Goal: Find specific page/section: Find specific page/section

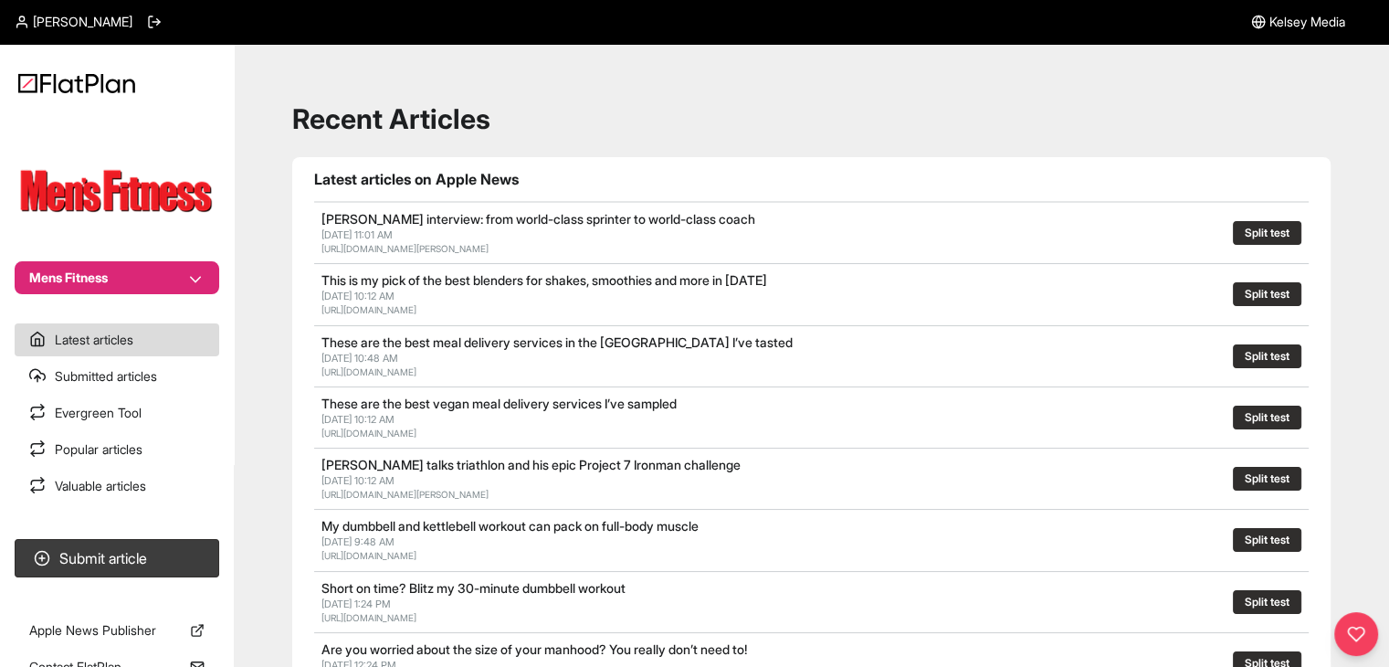
click at [169, 280] on button "Mens Fitness" at bounding box center [117, 277] width 205 height 33
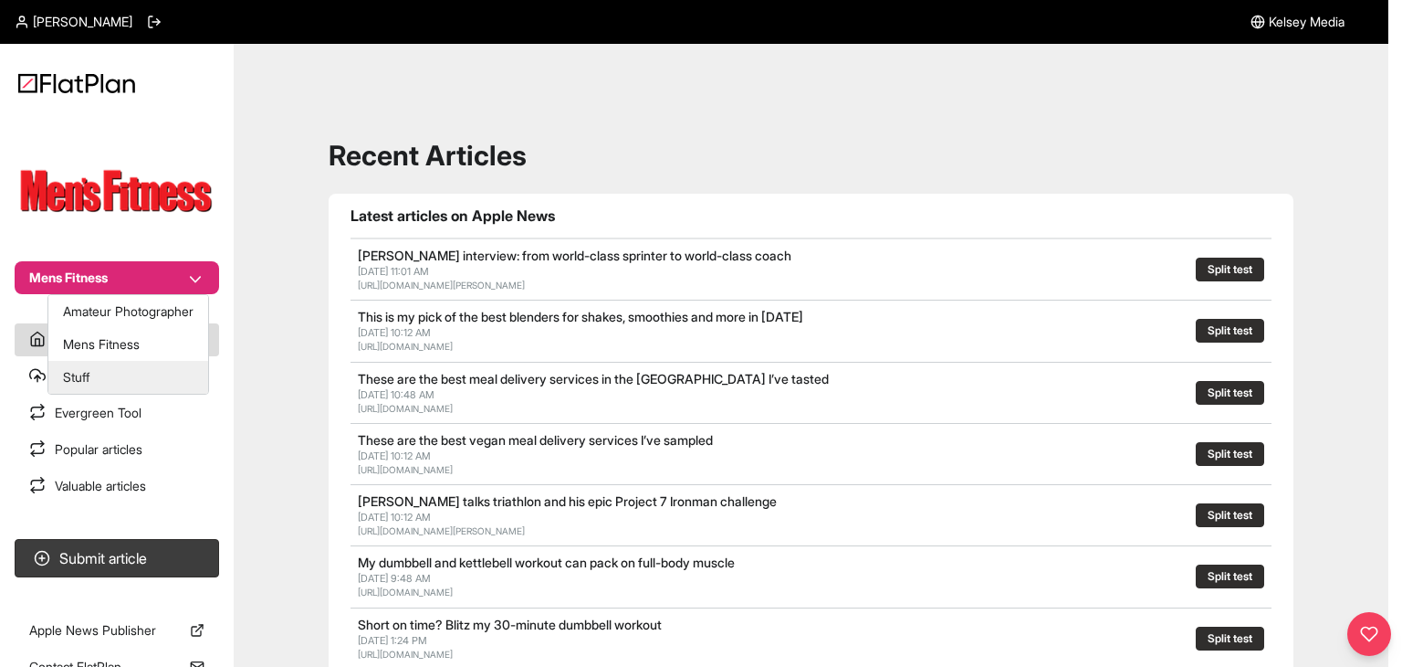
click at [147, 363] on button "Stuff" at bounding box center [128, 377] width 160 height 33
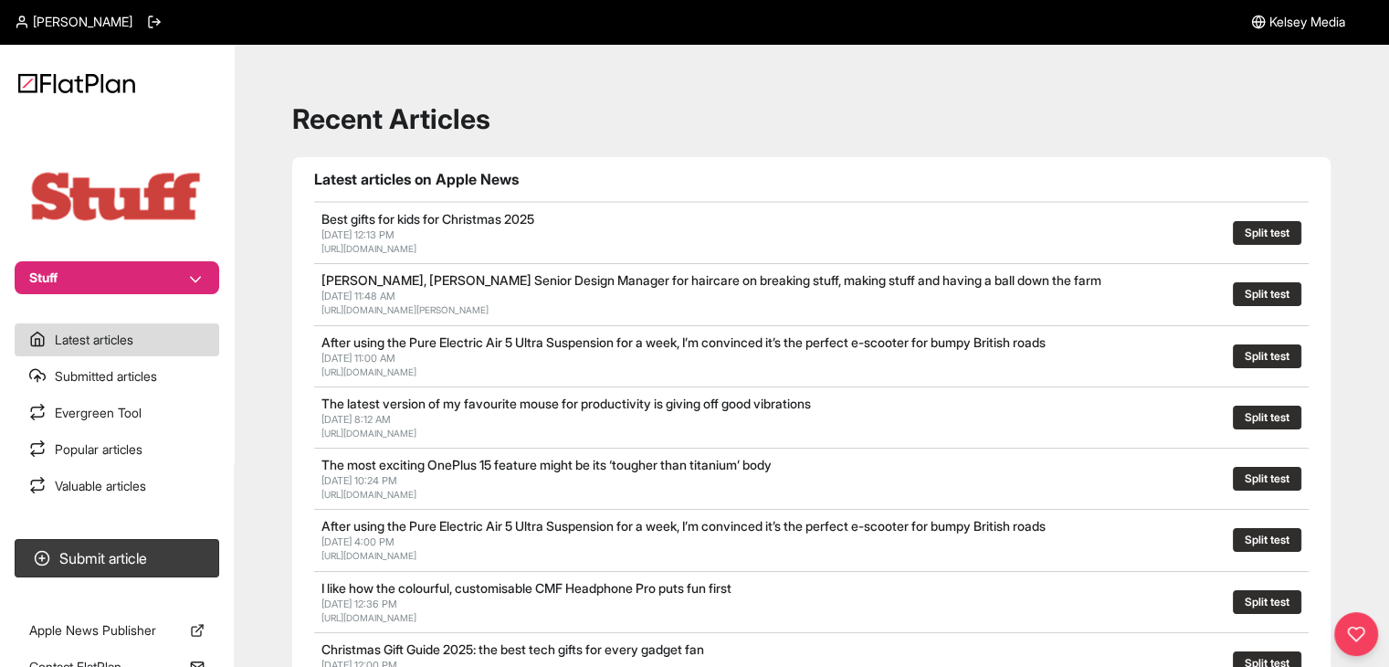
click at [58, 268] on button "Stuff" at bounding box center [117, 277] width 205 height 33
